Goal: Task Accomplishment & Management: Complete application form

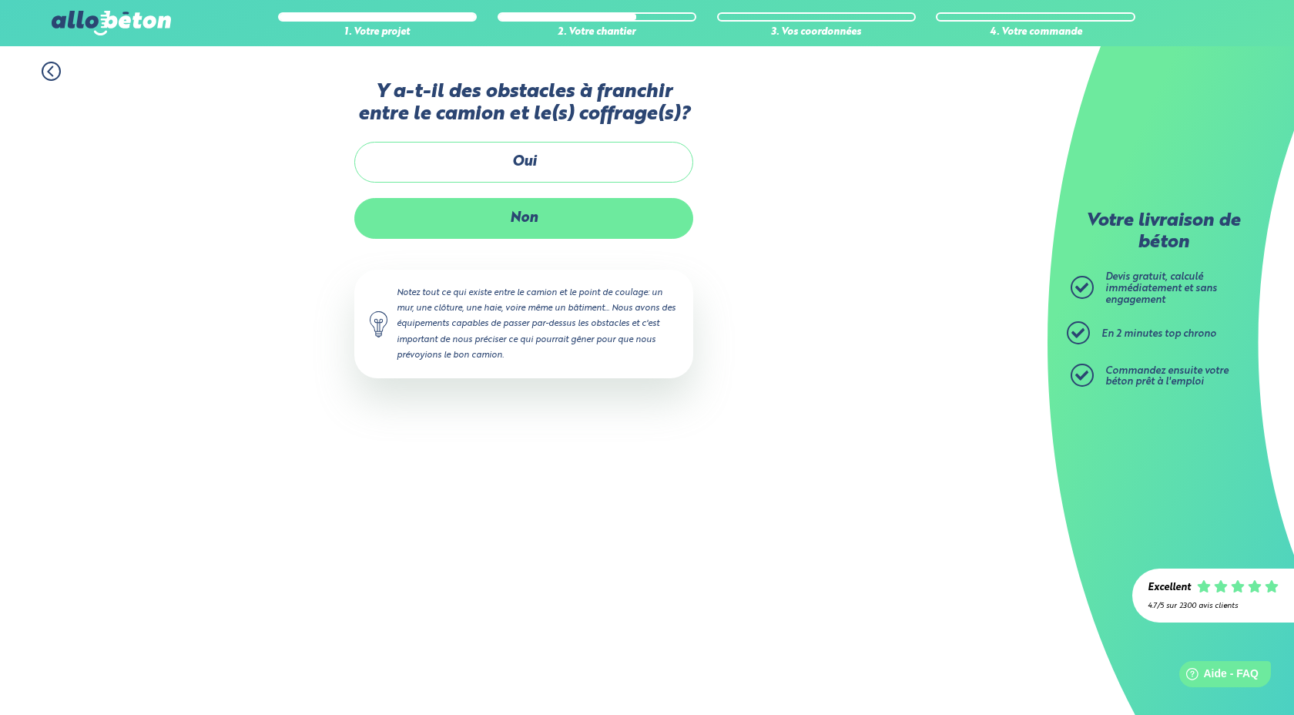
click at [542, 223] on label "Non" at bounding box center [523, 218] width 339 height 41
click at [0, 0] on input "Non" at bounding box center [0, 0] width 0 height 0
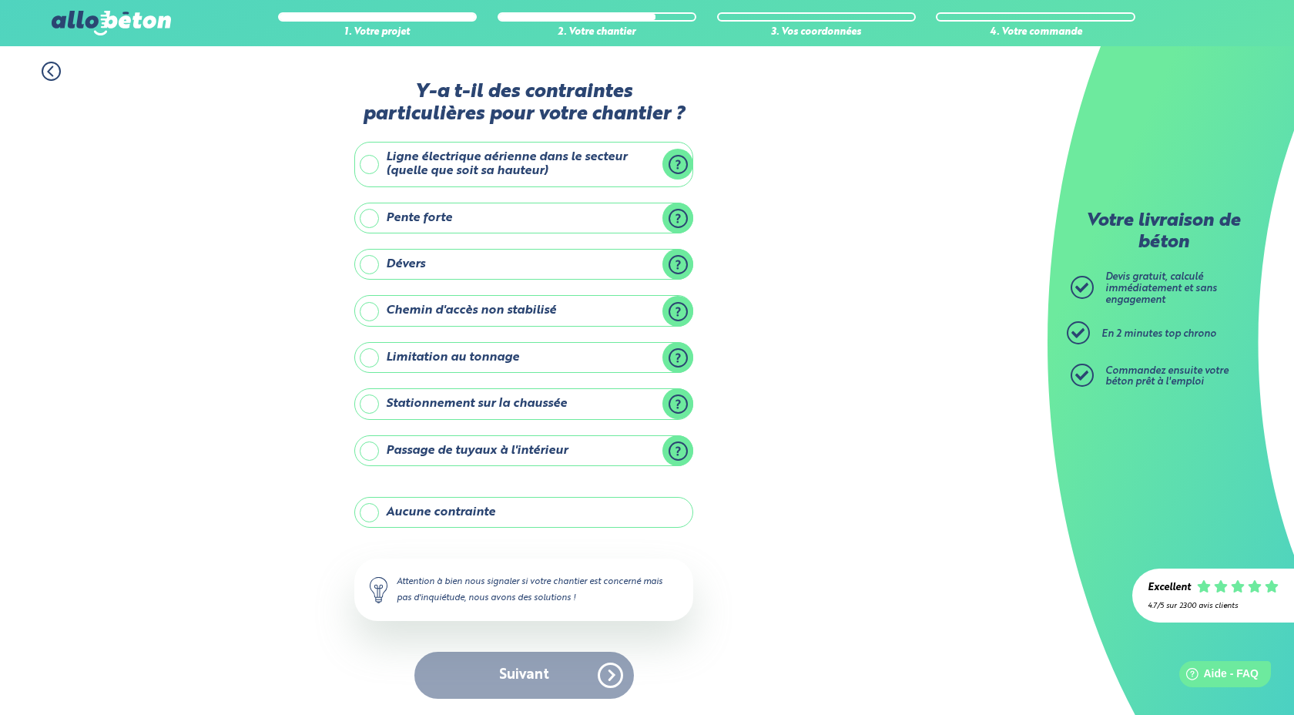
click at [515, 508] on label "Aucune contrainte" at bounding box center [523, 512] width 339 height 31
click at [0, 0] on input "Aucune contrainte" at bounding box center [0, 0] width 0 height 0
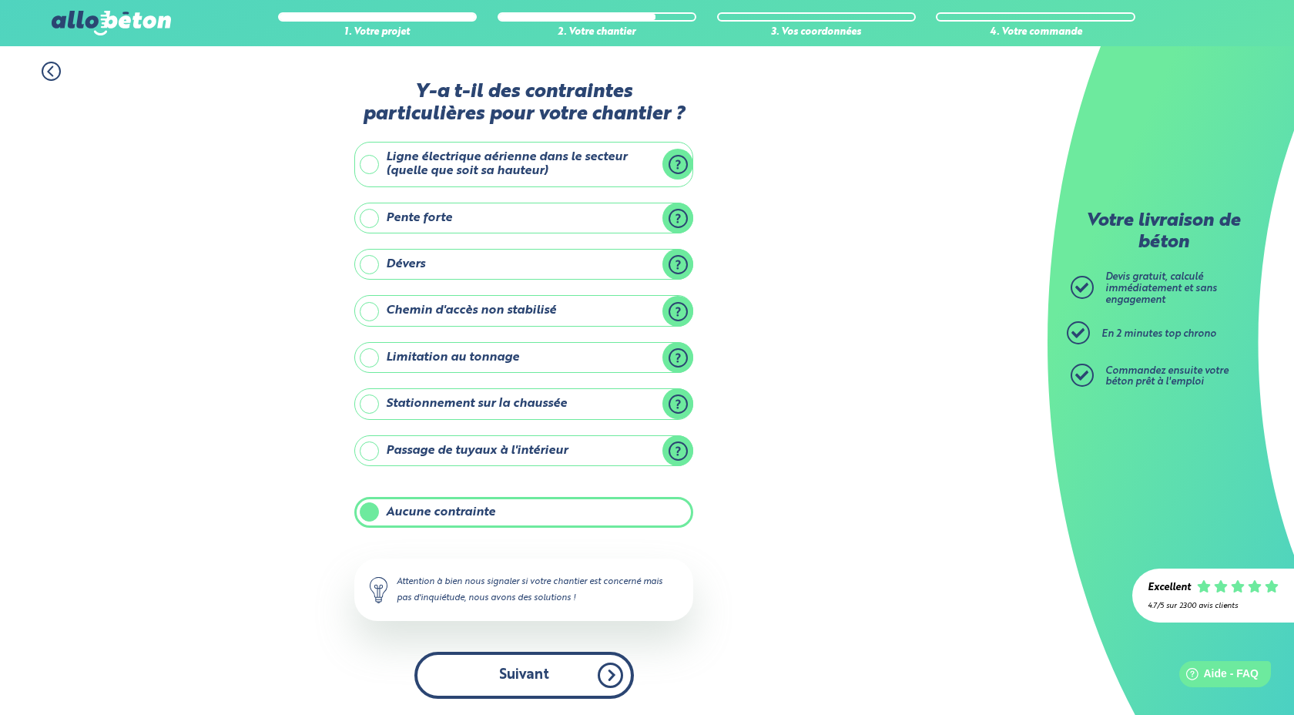
click at [558, 669] on button "Suivant" at bounding box center [524, 675] width 220 height 47
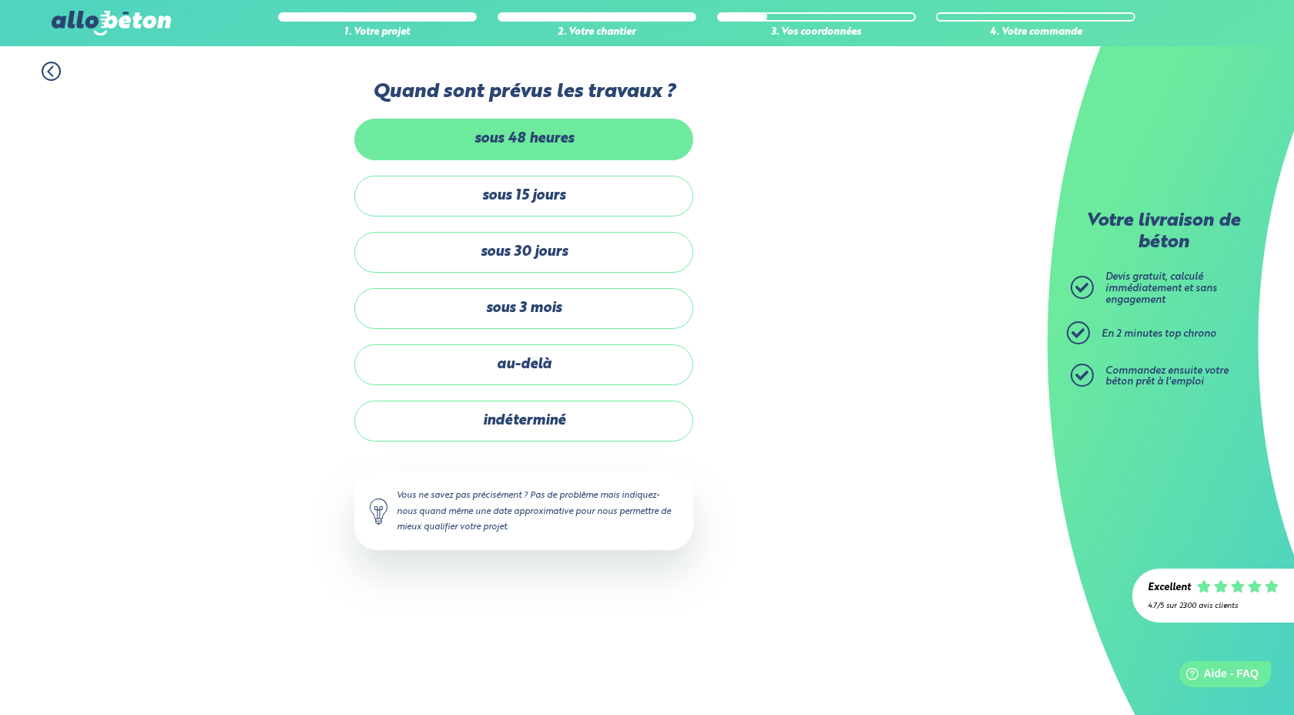
click at [578, 145] on label "sous 48 heures" at bounding box center [523, 139] width 339 height 41
click at [0, 0] on input "sous 48 heures" at bounding box center [0, 0] width 0 height 0
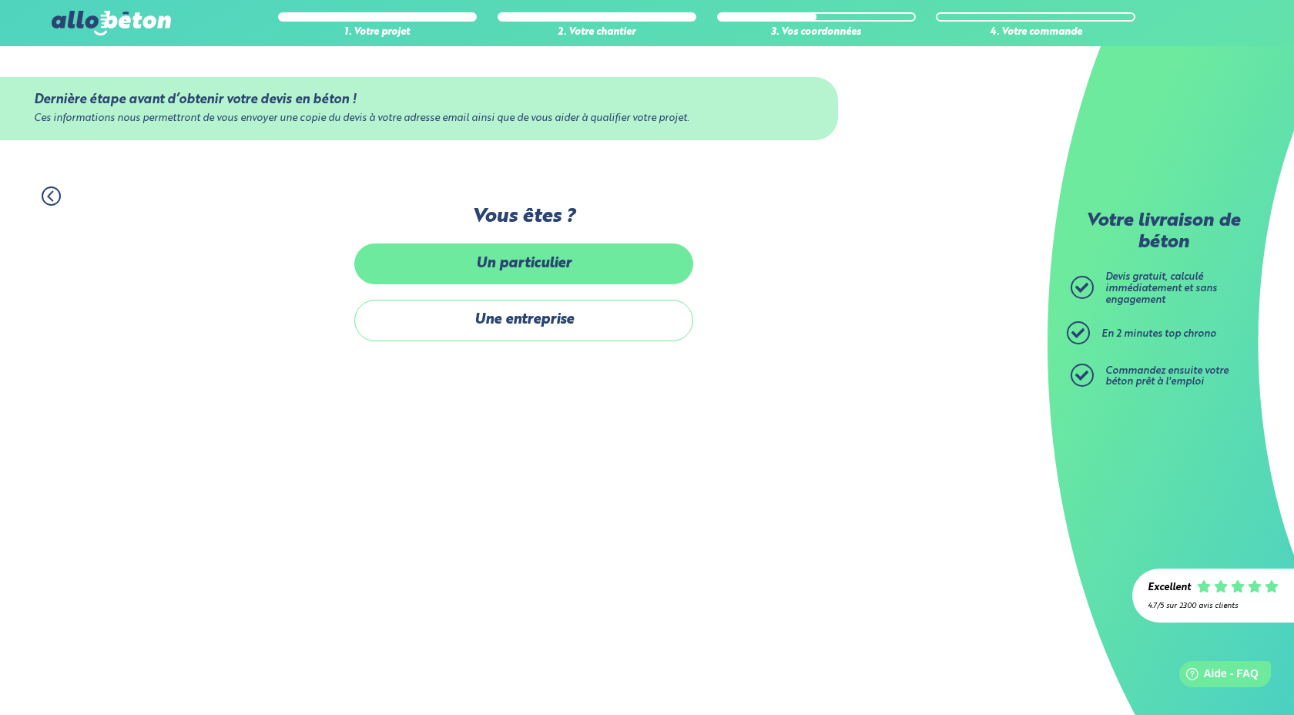
click at [550, 266] on label "Un particulier" at bounding box center [523, 263] width 339 height 41
click at [0, 0] on input "Un particulier" at bounding box center [0, 0] width 0 height 0
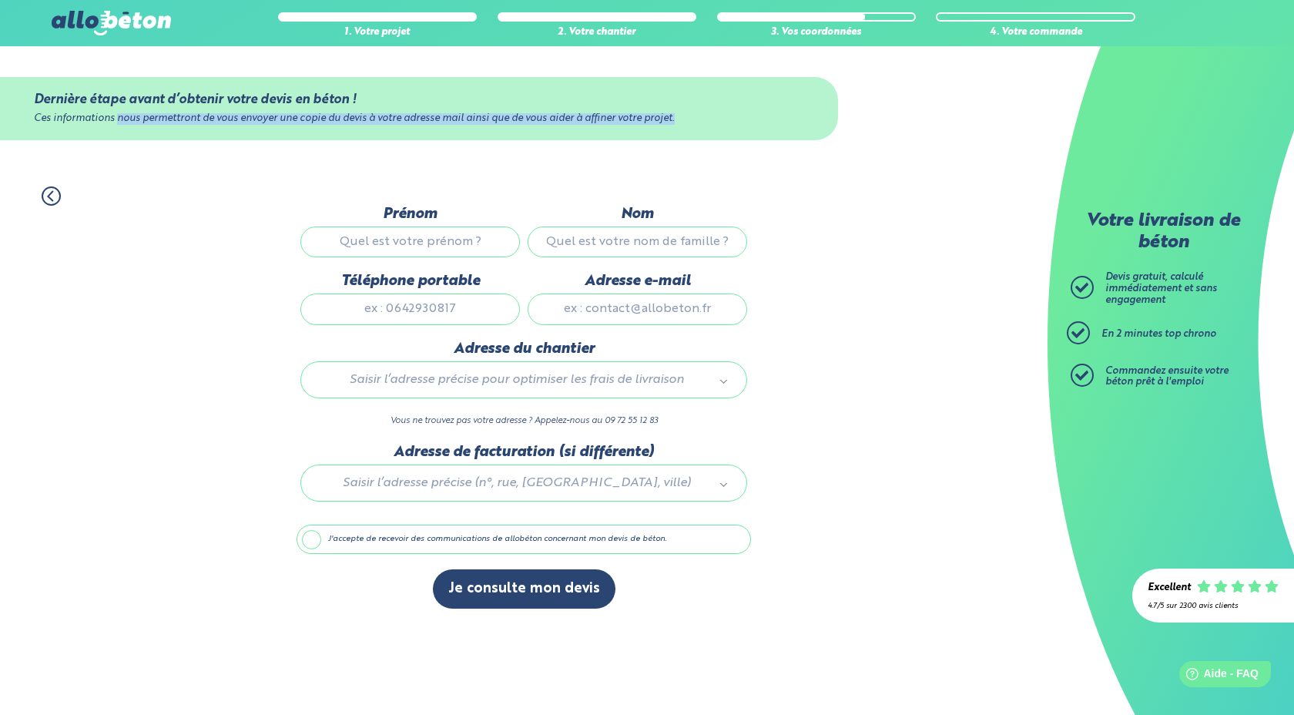
drag, startPoint x: 115, startPoint y: 120, endPoint x: 535, endPoint y: 127, distance: 420.6
click at [535, 127] on div "Dernière étape avant d’obtenir votre devis en béton ! Ces informations nous per…" at bounding box center [419, 108] width 838 height 63
click at [828, 197] on div "1. Votre projet 2. Votre chantier 3. Vos coordonnées 4. Votre commande" at bounding box center [524, 188] width 1048 height 35
click at [52, 193] on icon at bounding box center [51, 195] width 19 height 19
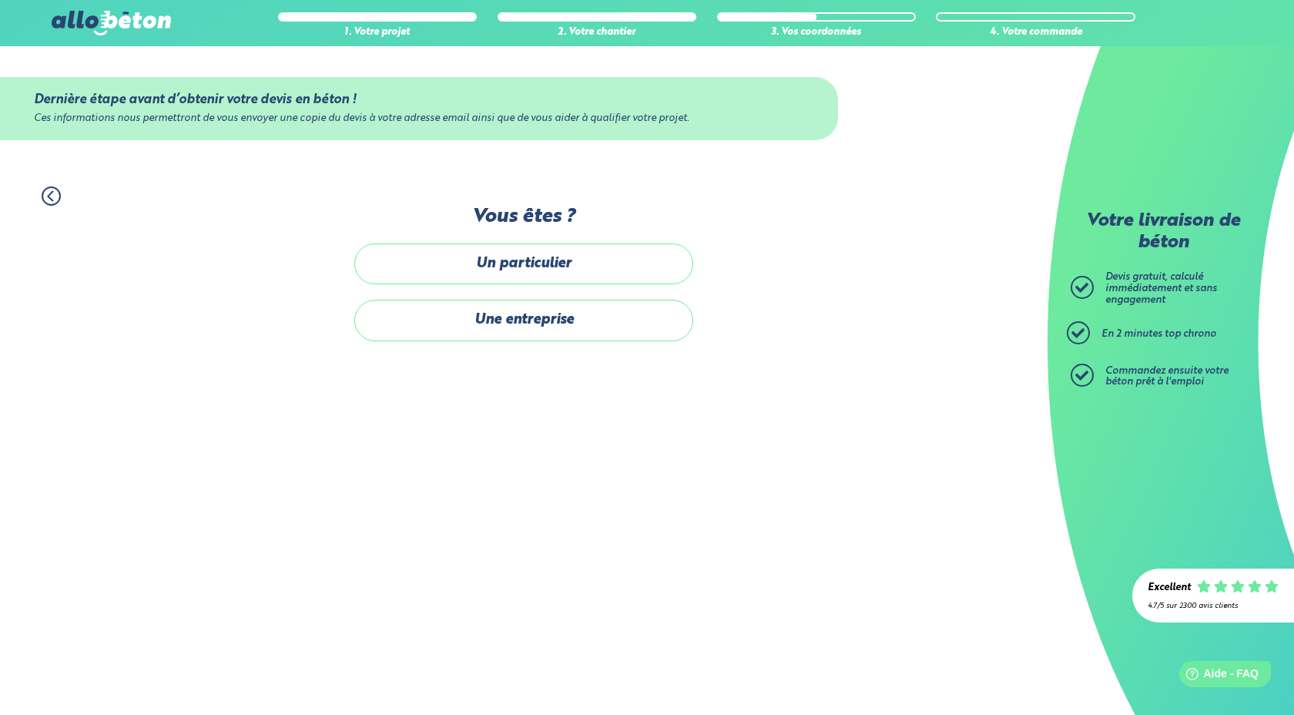
click at [51, 196] on icon at bounding box center [51, 195] width 19 height 19
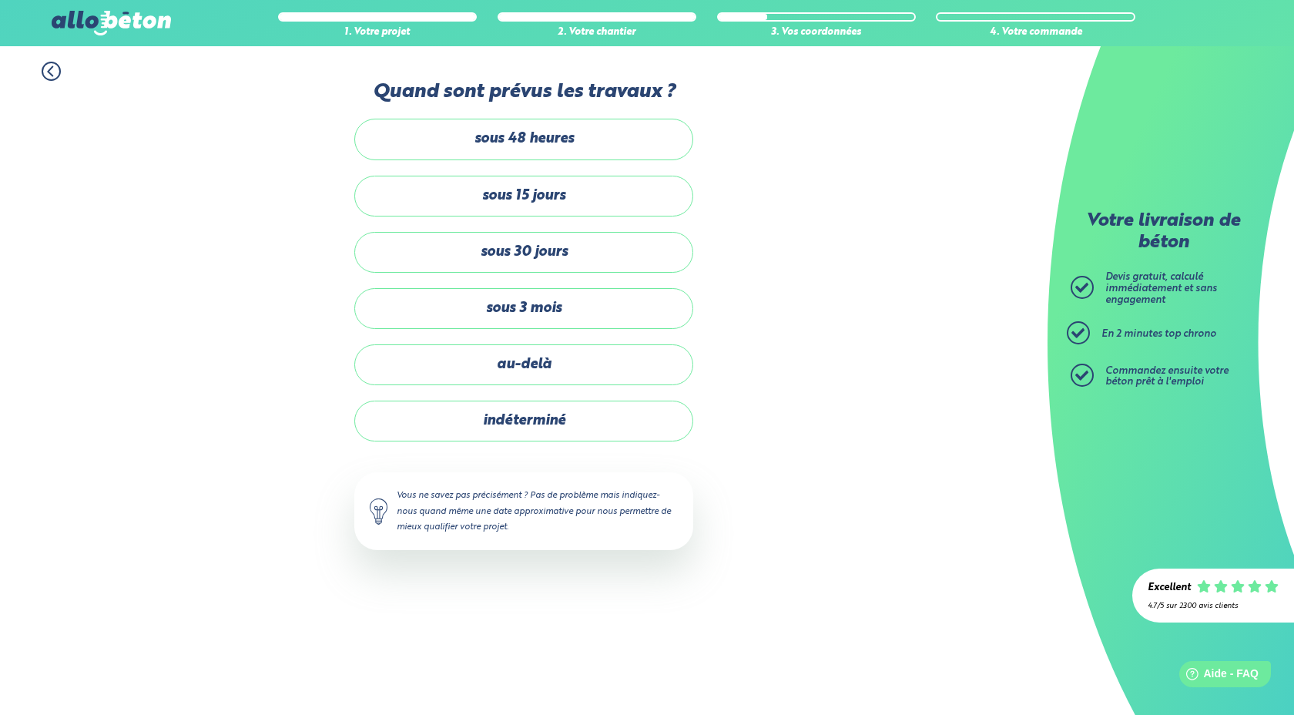
click at [49, 69] on icon at bounding box center [51, 71] width 5 height 9
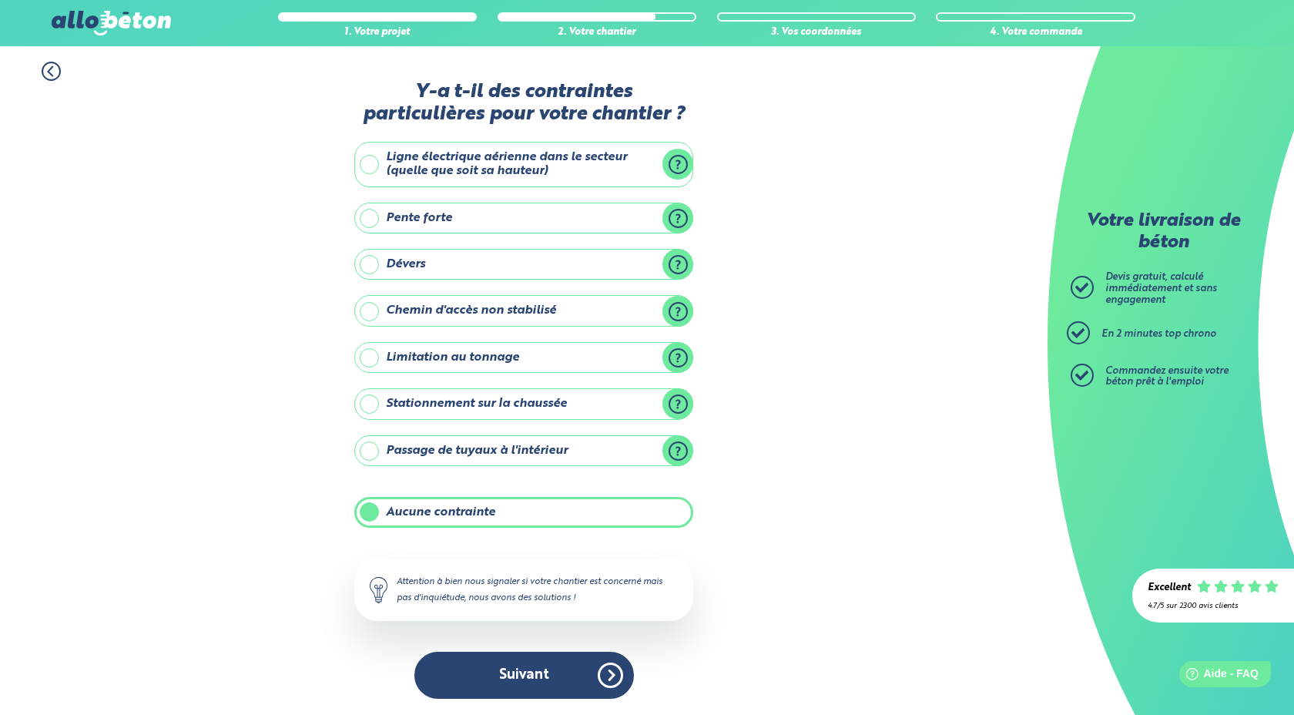
click at [49, 70] on icon at bounding box center [51, 71] width 5 height 9
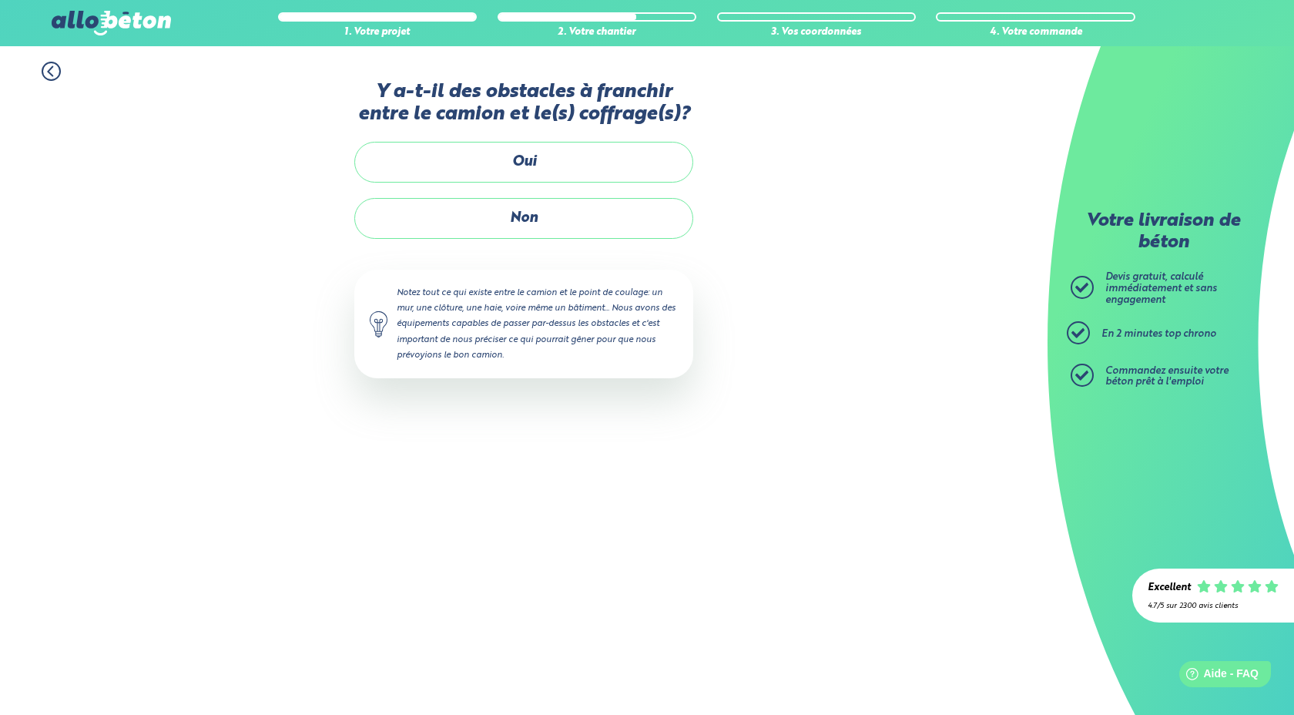
click at [49, 70] on icon at bounding box center [51, 71] width 5 height 9
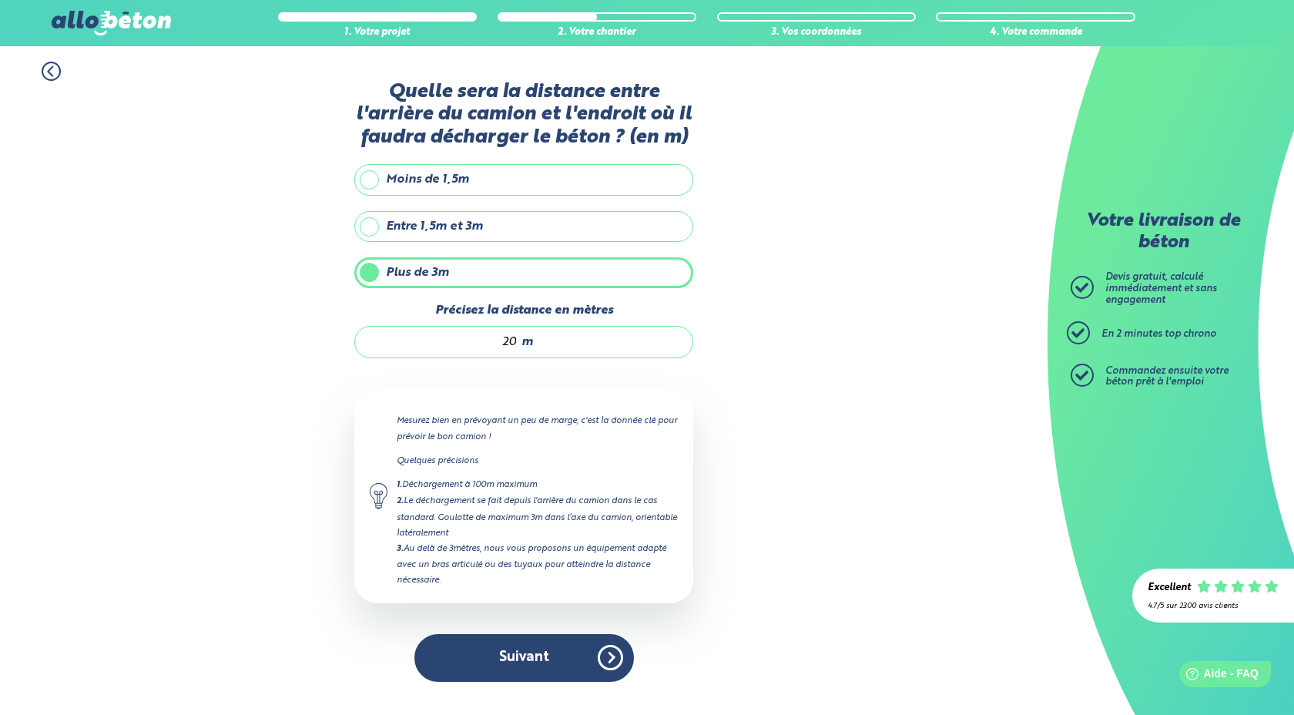
click at [49, 70] on icon at bounding box center [51, 71] width 5 height 9
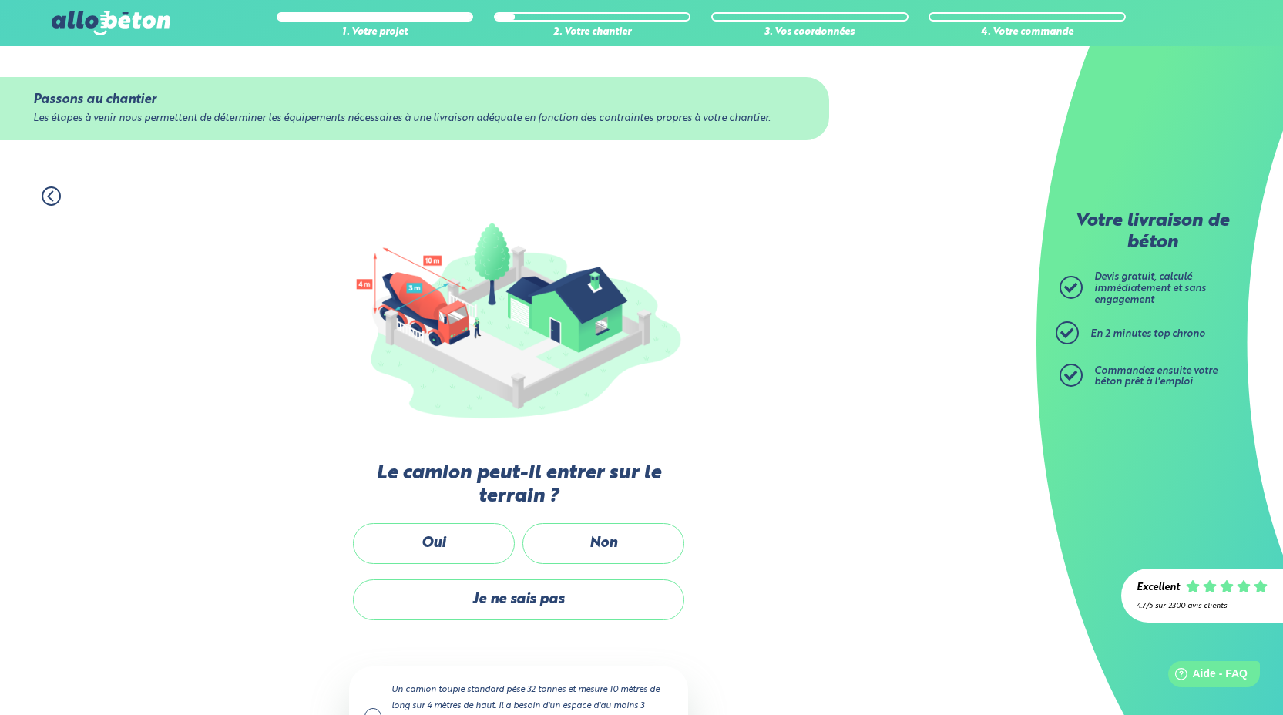
click at [49, 200] on icon at bounding box center [51, 195] width 19 height 19
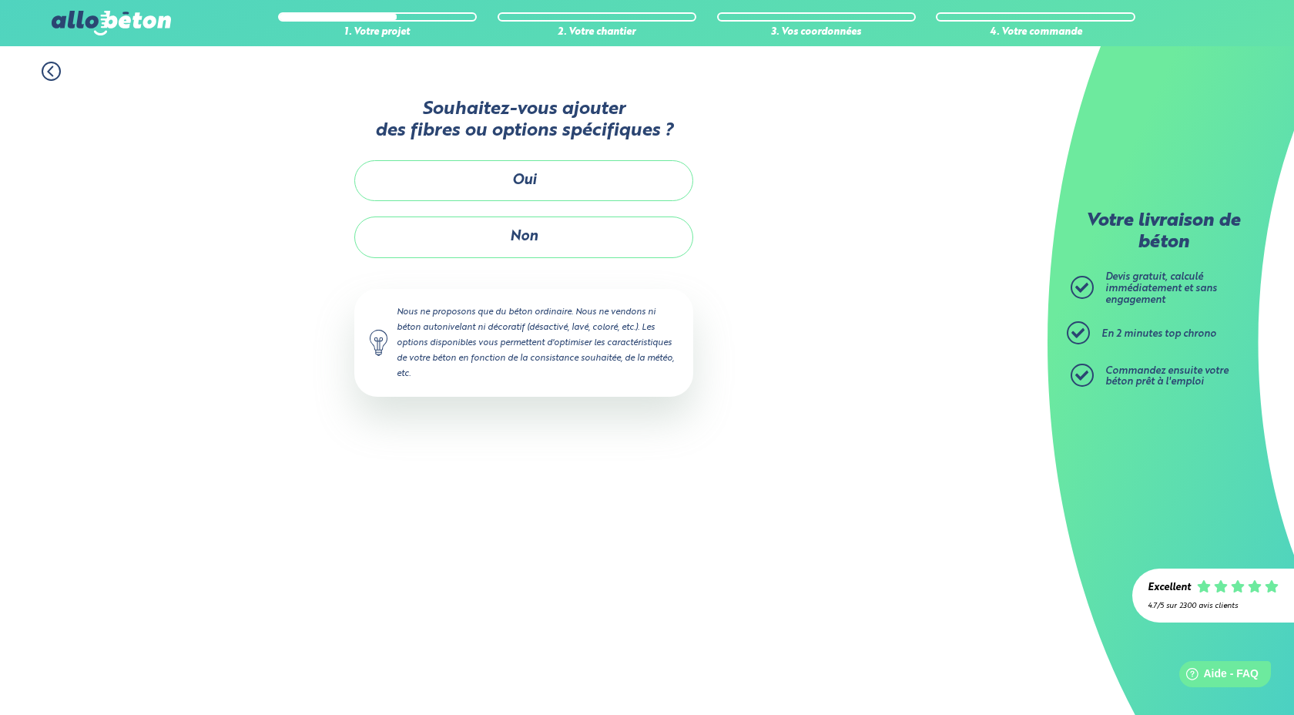
click at [52, 71] on icon at bounding box center [51, 71] width 19 height 19
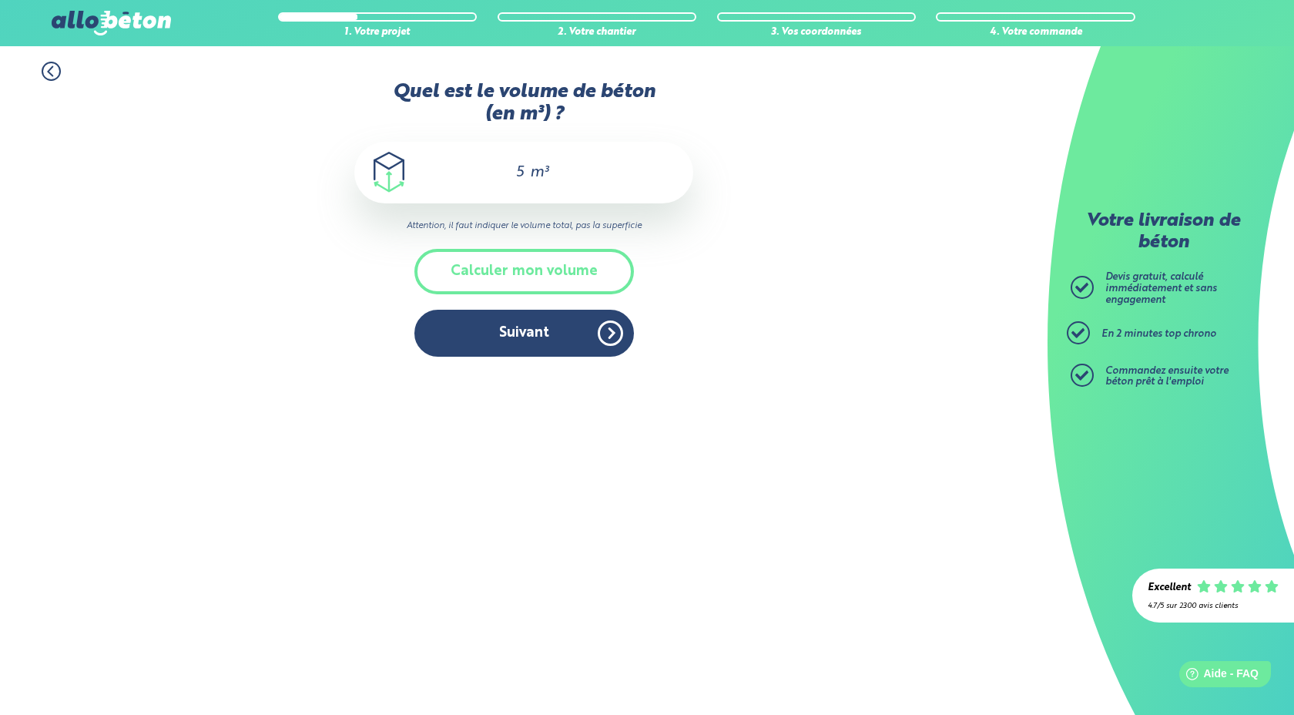
click at [52, 72] on icon at bounding box center [51, 71] width 19 height 19
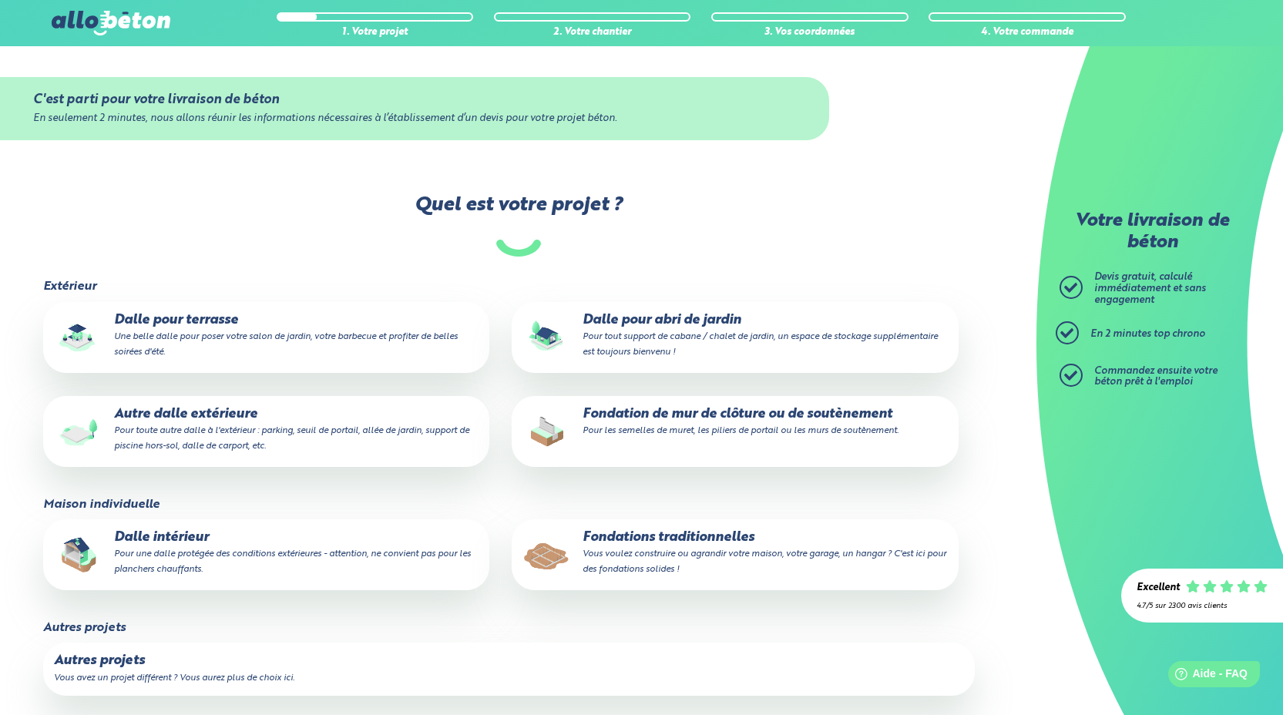
click at [236, 344] on p "Dalle pour terrasse Une belle dalle pour poser votre salon de jardin, votre bar…" at bounding box center [266, 336] width 425 height 47
click at [0, 0] on input "Dalle pour terrasse Une belle dalle pour poser votre salon de jardin, votre bar…" at bounding box center [0, 0] width 0 height 0
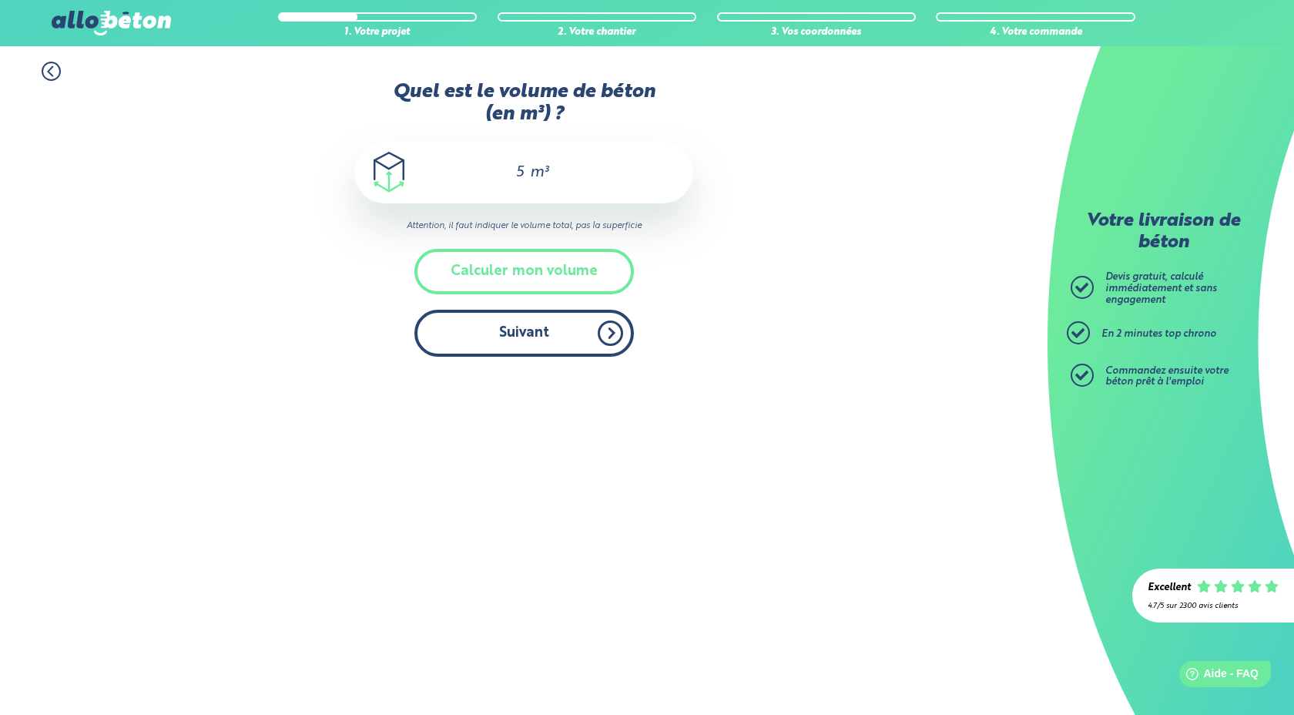
click at [559, 344] on button "Suivant" at bounding box center [524, 333] width 220 height 47
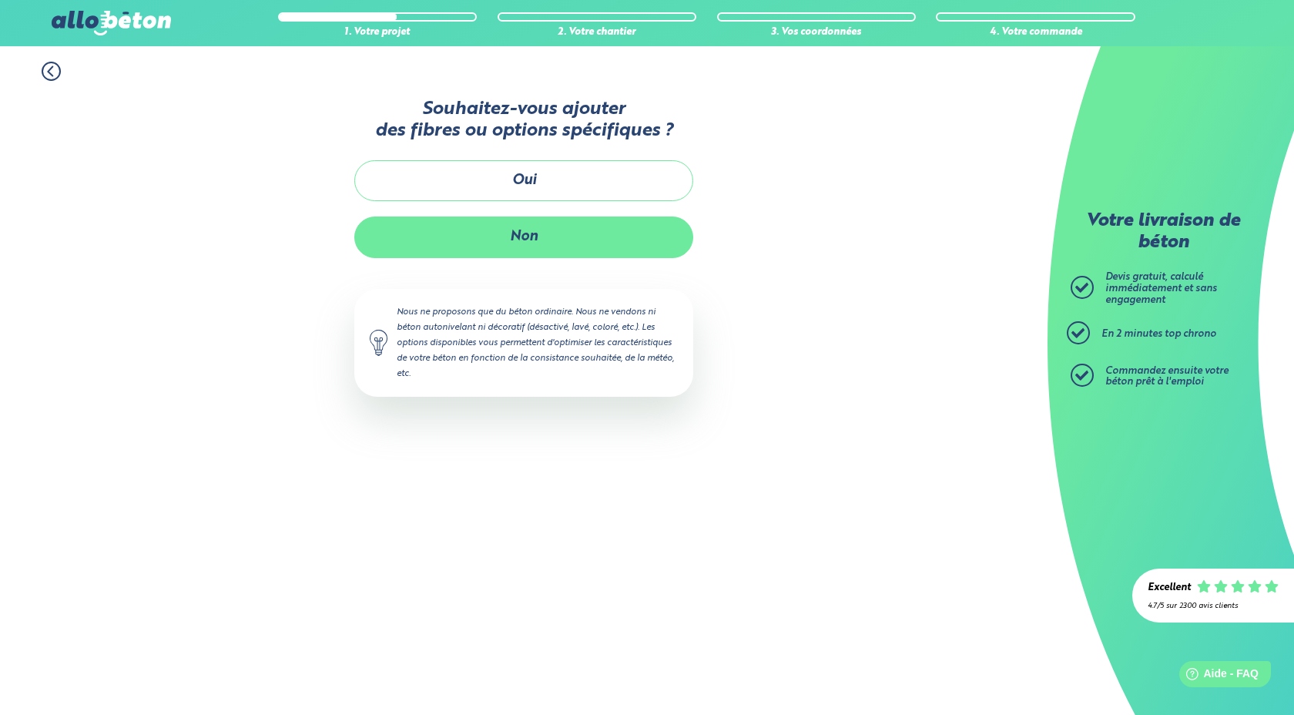
click at [556, 232] on button "Non" at bounding box center [523, 236] width 339 height 41
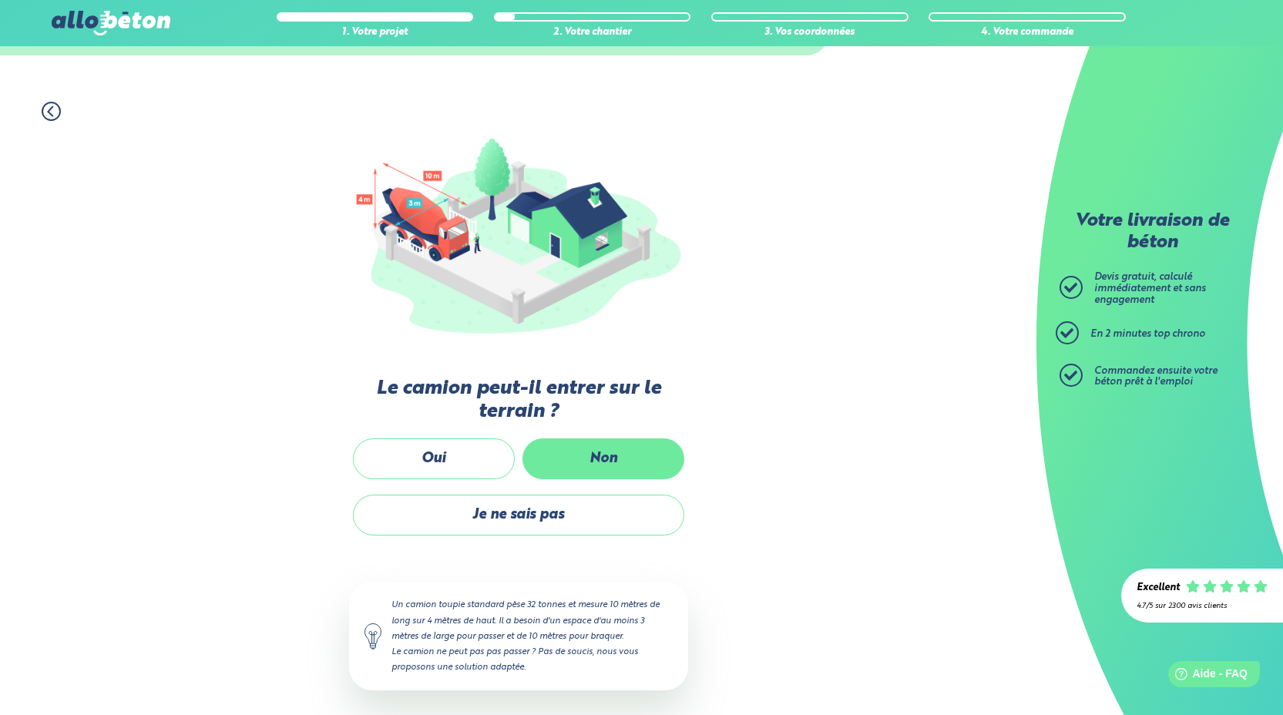
scroll to position [91, 0]
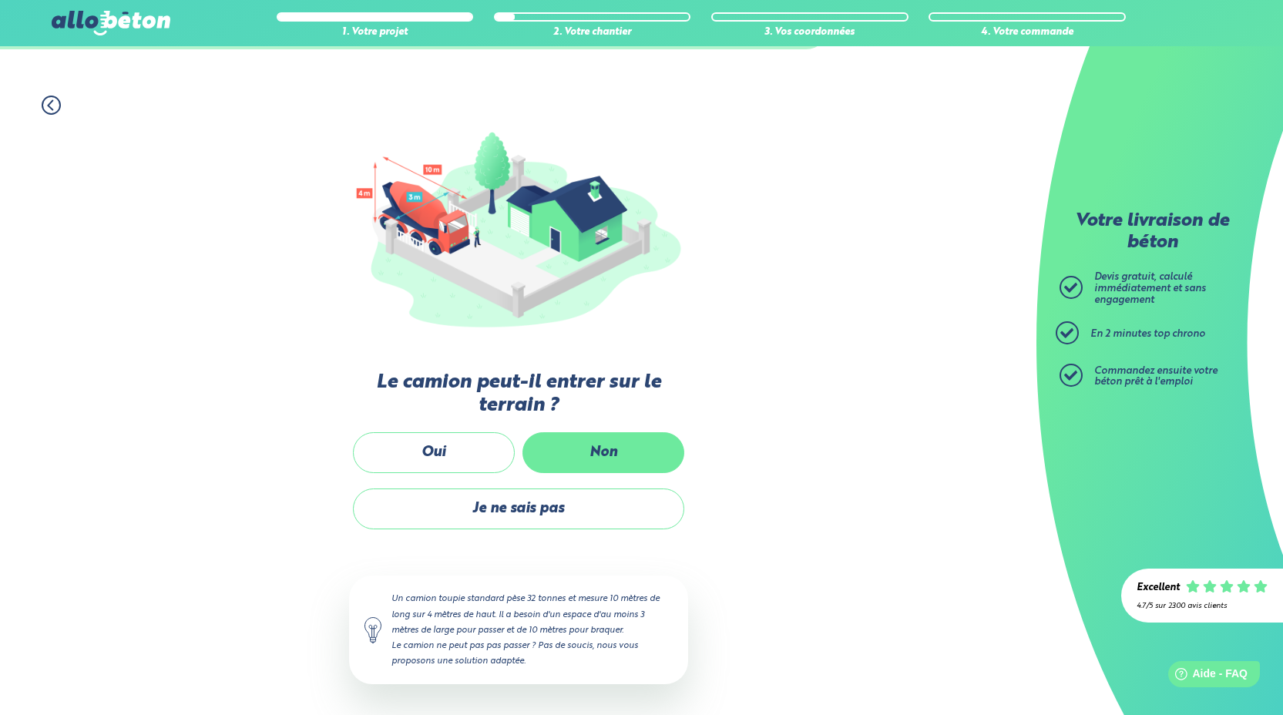
click at [603, 459] on label "Non" at bounding box center [603, 452] width 162 height 41
click at [0, 0] on input "Non" at bounding box center [0, 0] width 0 height 0
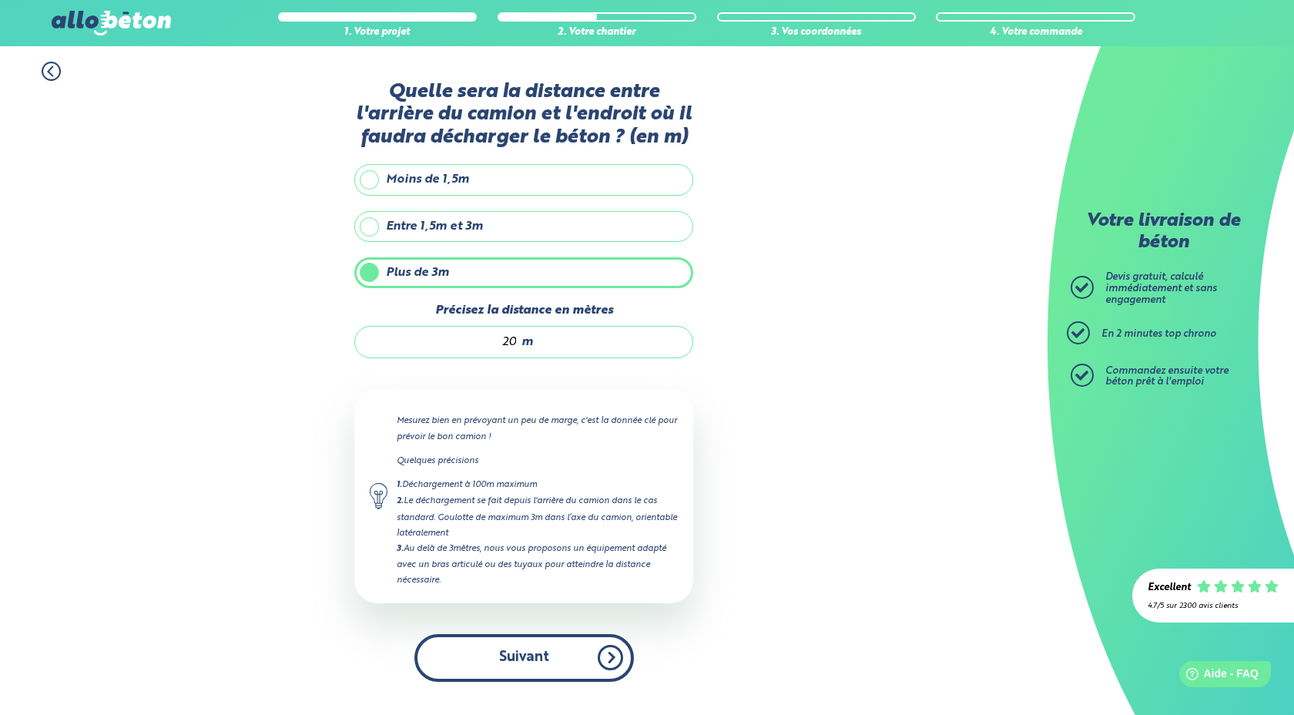
click at [525, 662] on button "Suivant" at bounding box center [524, 657] width 220 height 47
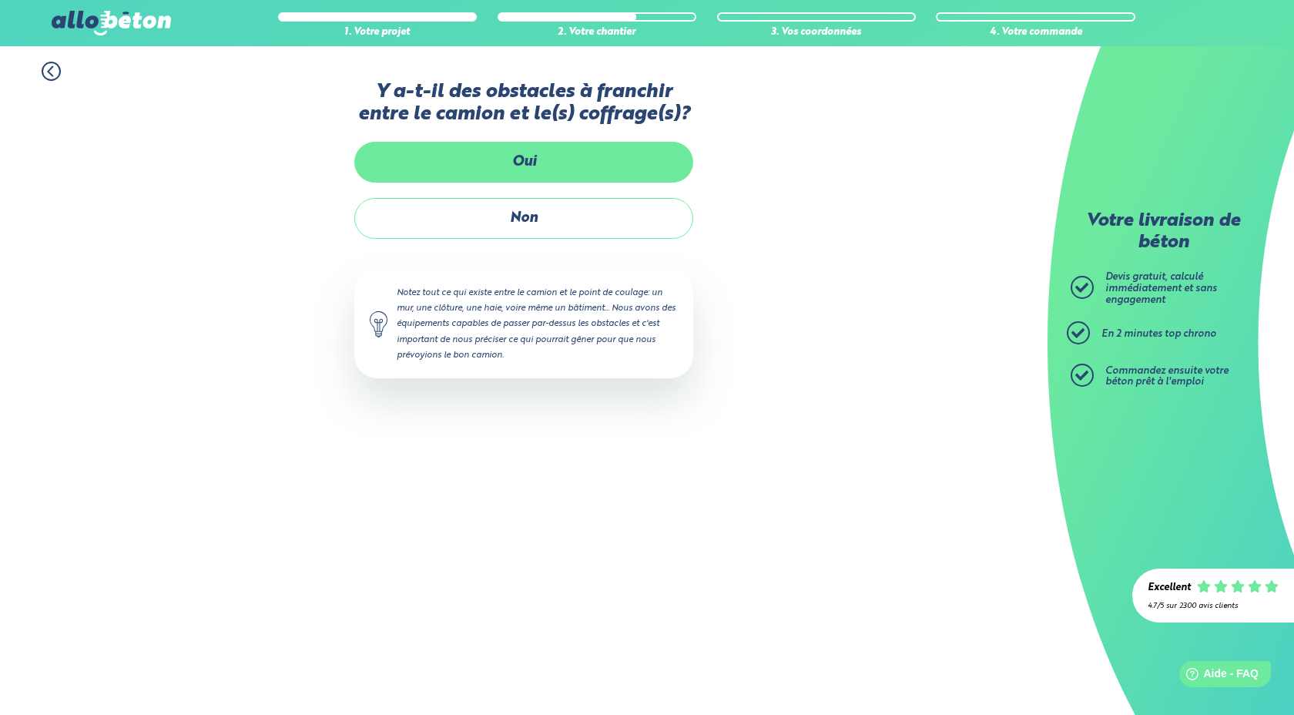
click at [556, 157] on label "Oui" at bounding box center [523, 162] width 339 height 41
click at [0, 0] on input "Oui" at bounding box center [0, 0] width 0 height 0
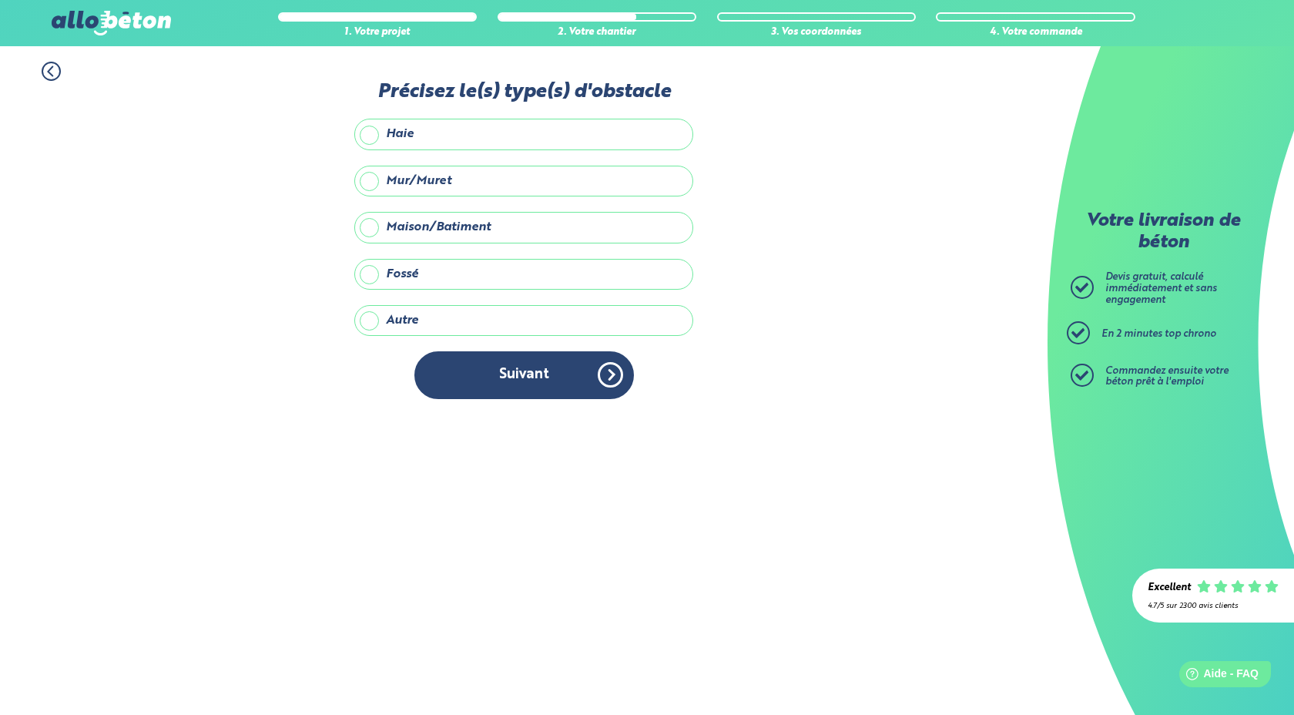
click at [429, 182] on label "Mur/Muret" at bounding box center [523, 181] width 339 height 31
click at [0, 0] on input "Mur/Muret" at bounding box center [0, 0] width 0 height 0
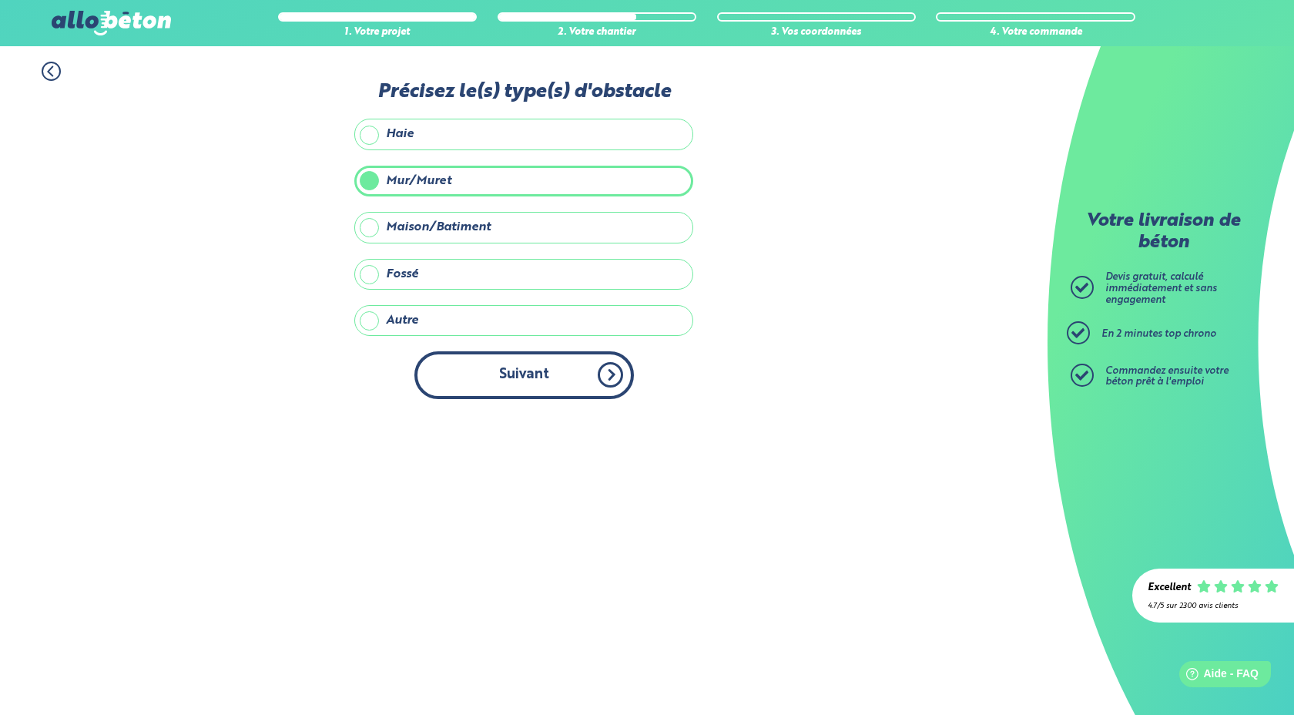
click at [517, 394] on button "Suivant" at bounding box center [524, 374] width 220 height 47
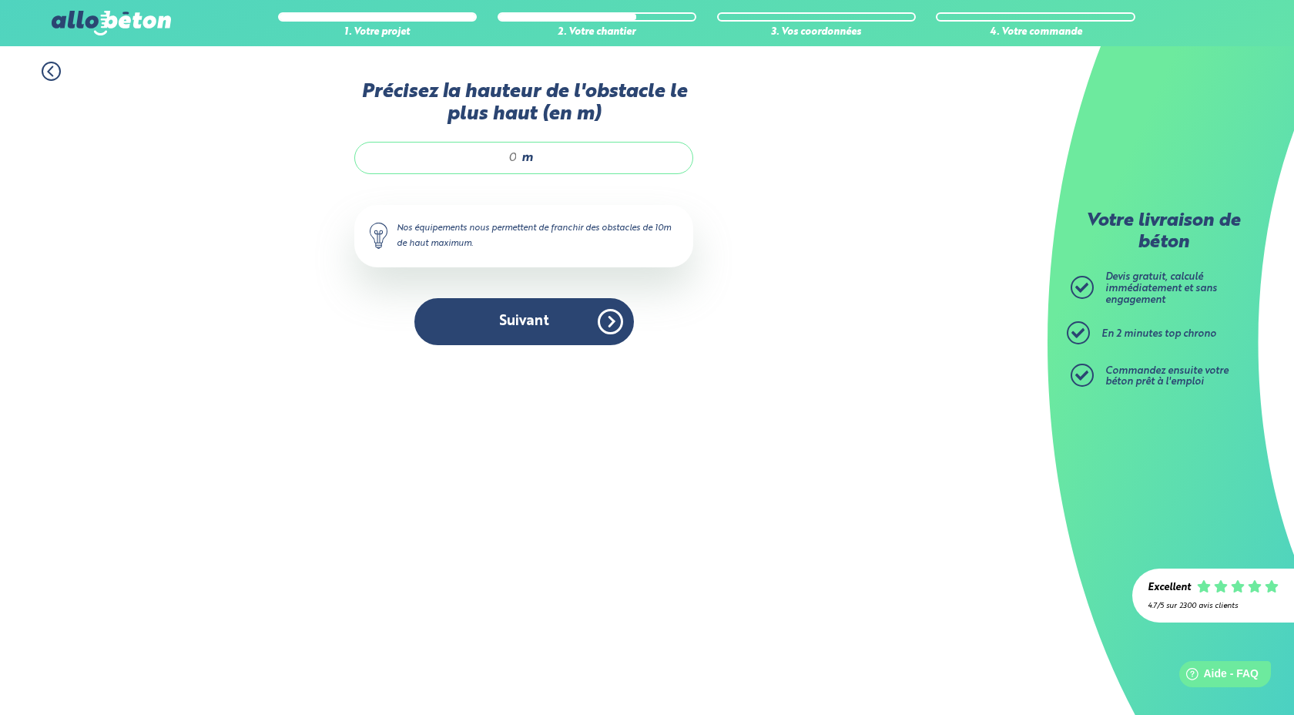
drag, startPoint x: 508, startPoint y: 157, endPoint x: 516, endPoint y: 158, distance: 7.7
click at [516, 158] on input "Précisez la hauteur de l'obstacle le plus haut (en m)" at bounding box center [444, 157] width 147 height 15
drag, startPoint x: 517, startPoint y: 156, endPoint x: 508, endPoint y: 158, distance: 8.6
click at [508, 158] on input "Précisez la hauteur de l'obstacle le plus haut (en m)" at bounding box center [444, 157] width 147 height 15
type input "1,80"
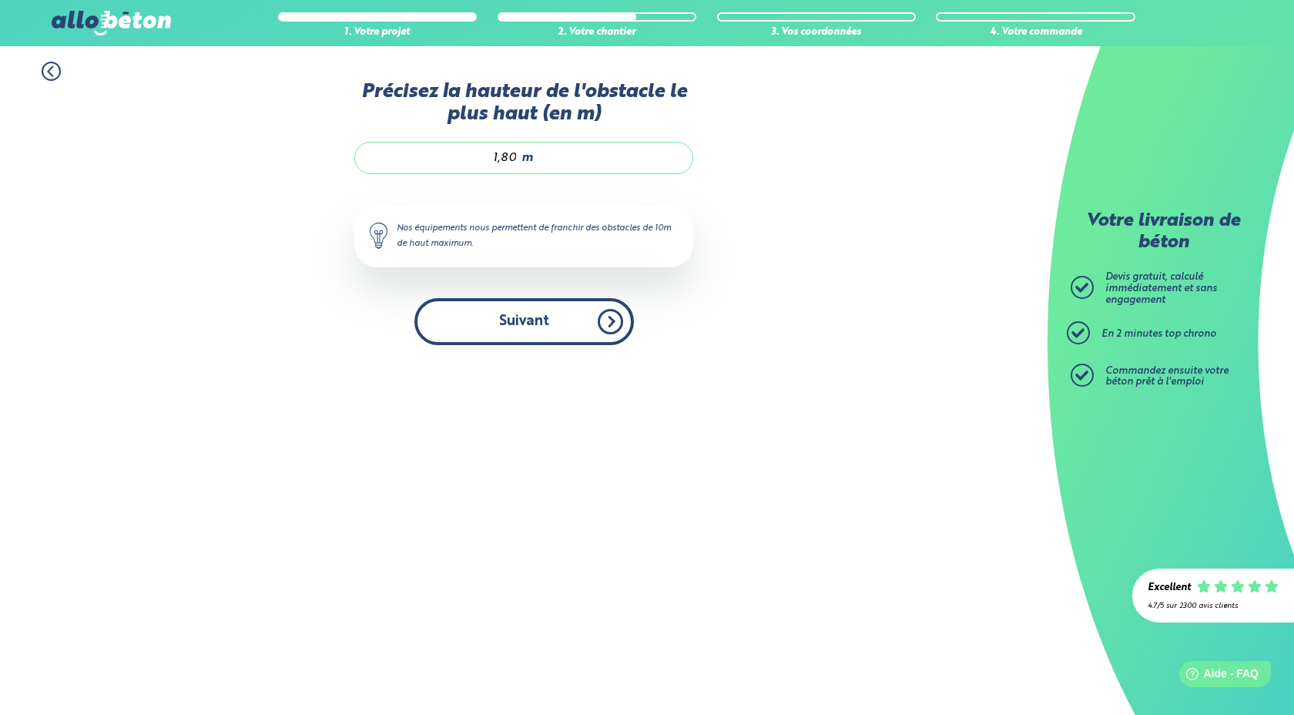
click at [579, 328] on button "Suivant" at bounding box center [524, 321] width 220 height 47
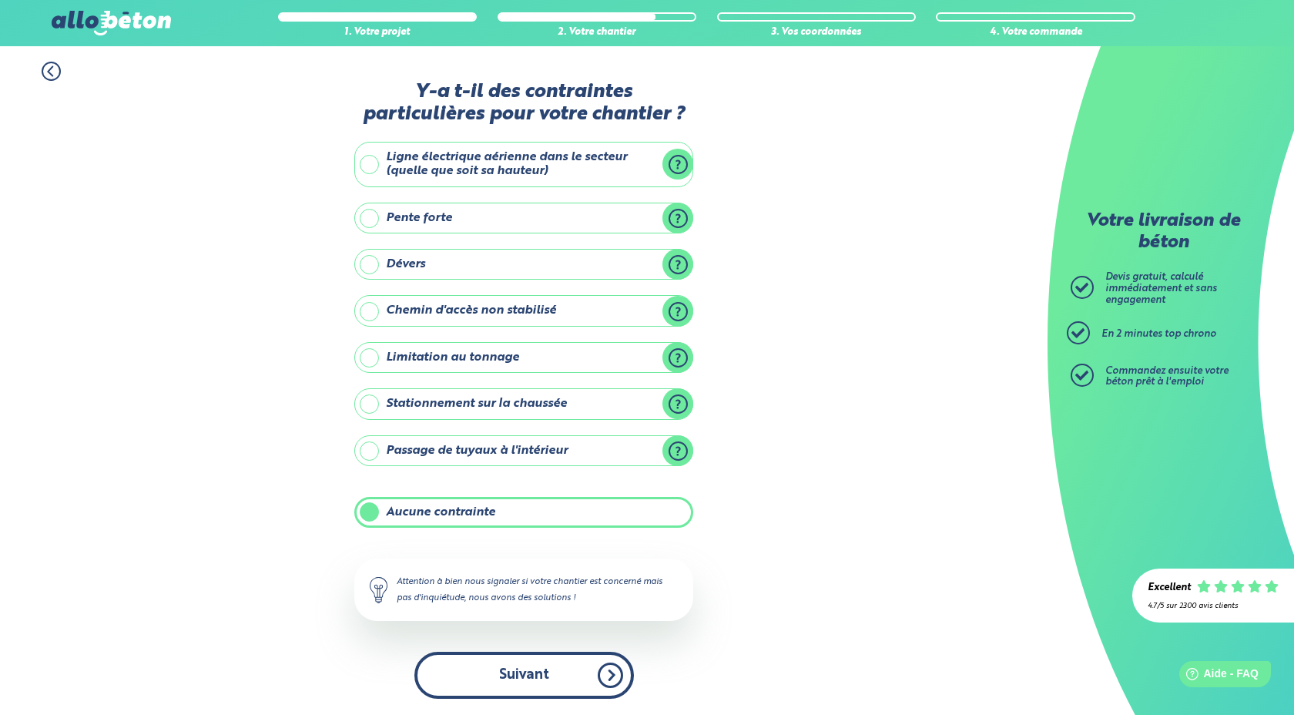
click at [511, 680] on button "Suivant" at bounding box center [524, 675] width 220 height 47
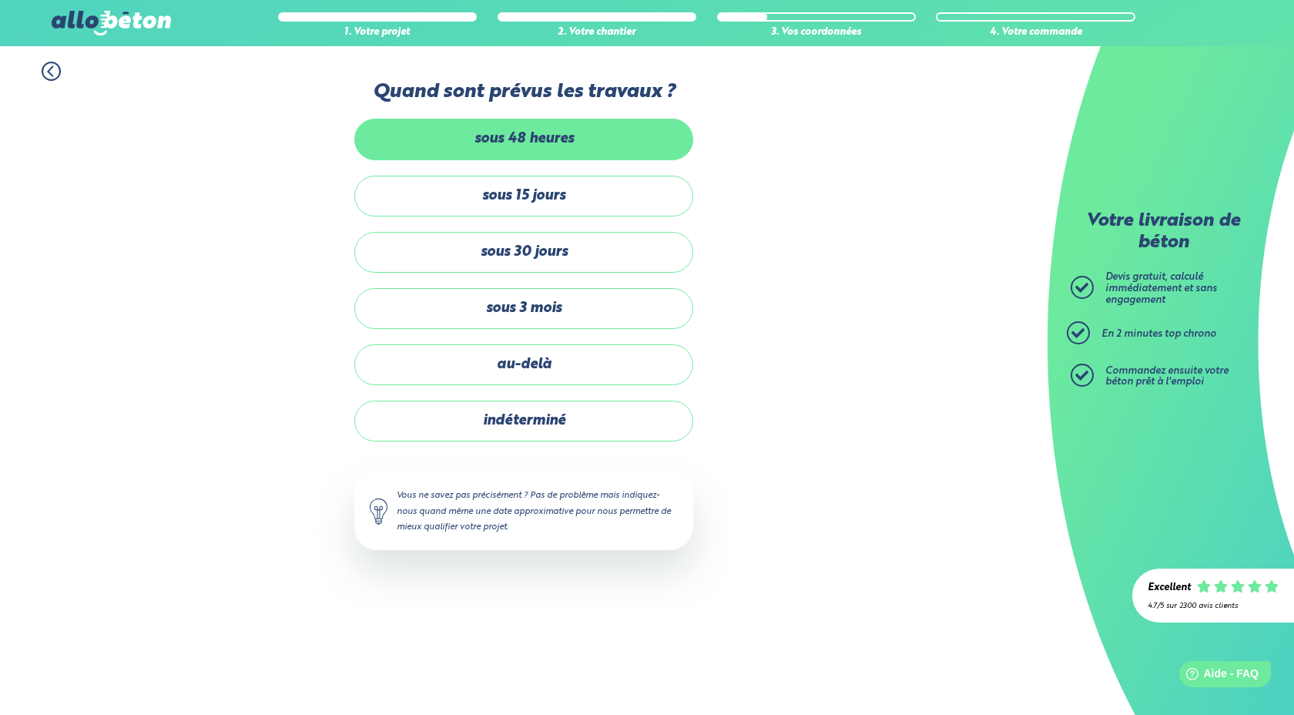
click at [531, 138] on label "sous 48 heures" at bounding box center [523, 139] width 339 height 41
click at [0, 0] on input "sous 48 heures" at bounding box center [0, 0] width 0 height 0
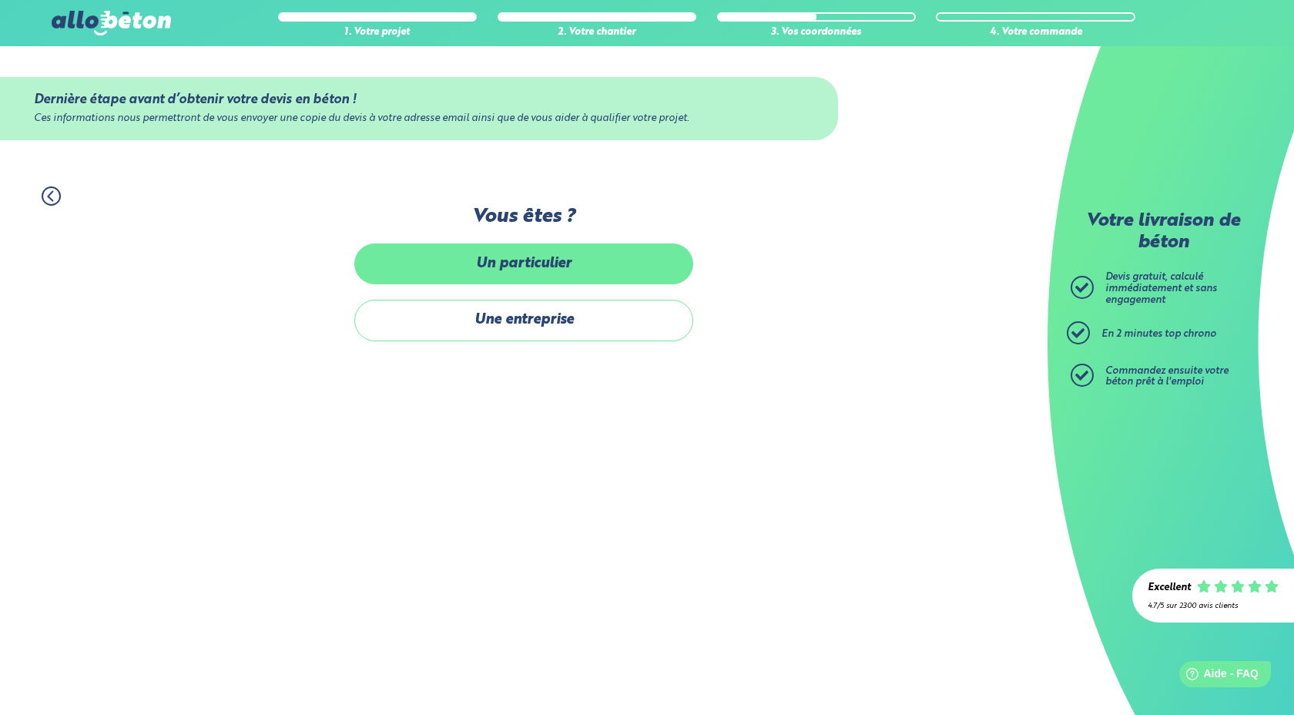
click at [540, 270] on label "Un particulier" at bounding box center [523, 263] width 339 height 41
click at [0, 0] on input "Un particulier" at bounding box center [0, 0] width 0 height 0
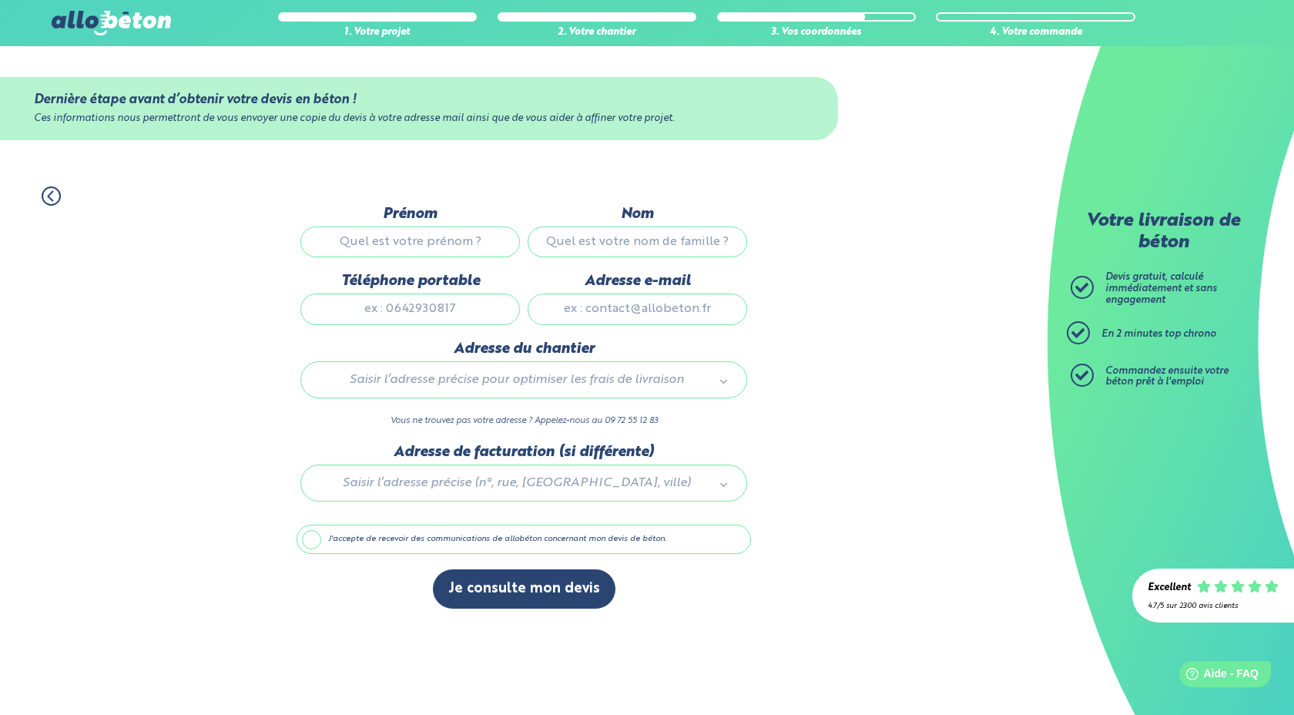
click at [451, 245] on input "Prénom" at bounding box center [410, 241] width 220 height 31
type input "[PERSON_NAME]"
type input "Prettl"
type input "0609132827"
type input "[PERSON_NAME][EMAIL_ADDRESS][DOMAIN_NAME]"
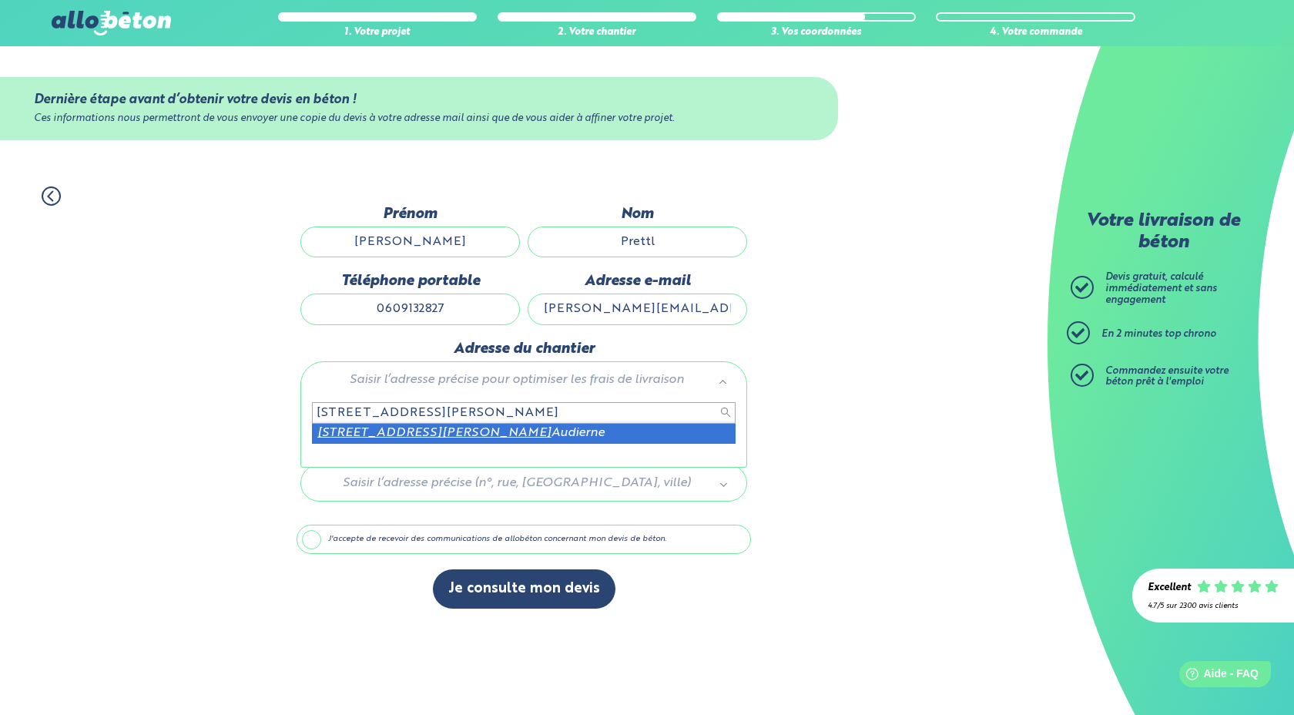
type input "[STREET_ADDRESS][PERSON_NAME]"
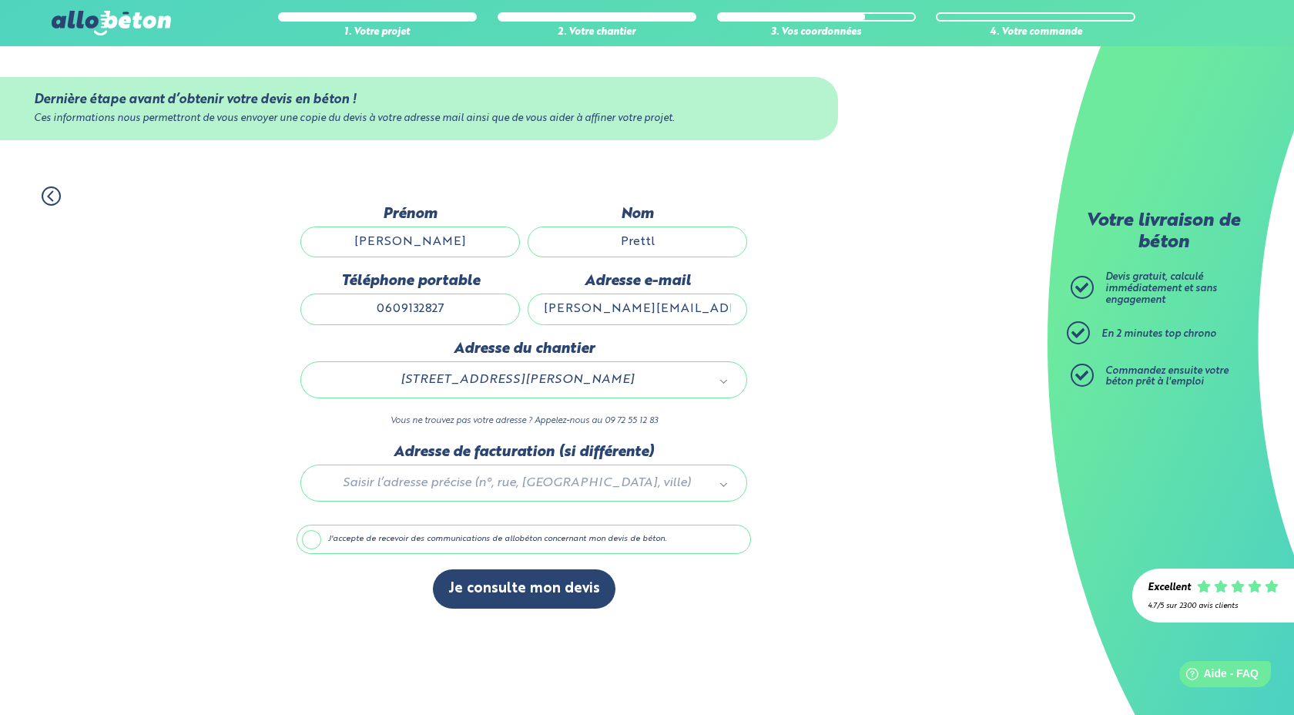
click at [495, 488] on div at bounding box center [524, 480] width 454 height 73
click at [314, 542] on label "J'accepte de recevoir des communications de allobéton concernant mon devis de b…" at bounding box center [524, 539] width 454 height 29
click at [0, 0] on input "J'accepte de recevoir des communications de allobéton concernant mon devis de b…" at bounding box center [0, 0] width 0 height 0
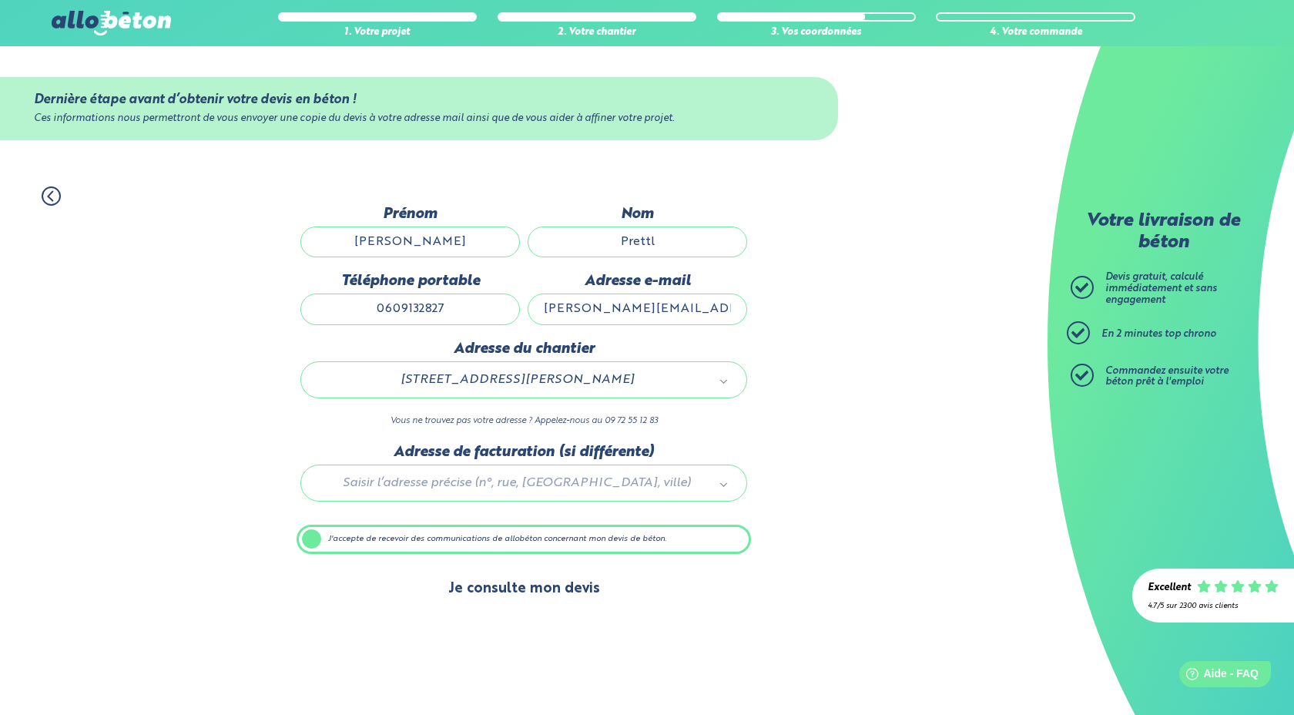
click at [490, 591] on button "Je consulte mon devis" at bounding box center [524, 588] width 183 height 39
